Goal: Task Accomplishment & Management: Use online tool/utility

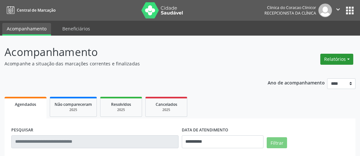
click at [346, 58] on button "Relatórios" at bounding box center [336, 59] width 33 height 11
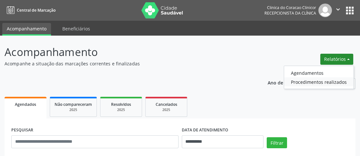
click at [321, 79] on link "Procedimentos realizados" at bounding box center [318, 81] width 69 height 9
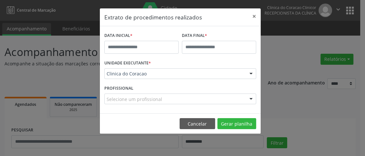
click at [288, 51] on div "Extrato de procedimentos realizados × DATA INICIAL * DATA FINAL * UNIDADE EXECU…" at bounding box center [182, 78] width 365 height 156
click at [200, 122] on button "Cancelar" at bounding box center [198, 123] width 36 height 11
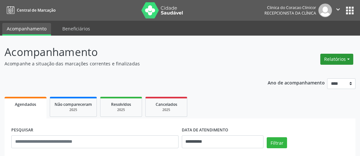
click at [341, 60] on button "Relatórios" at bounding box center [336, 59] width 33 height 11
click at [331, 72] on link "Agendamentos" at bounding box center [318, 72] width 69 height 9
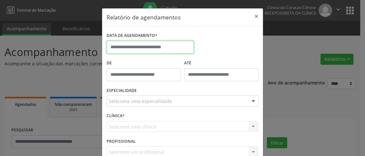
click at [164, 48] on input "text" at bounding box center [150, 47] width 87 height 13
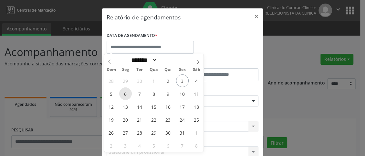
click at [125, 91] on span "6" at bounding box center [125, 93] width 13 height 13
type input "**********"
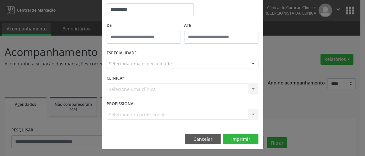
scroll to position [38, 0]
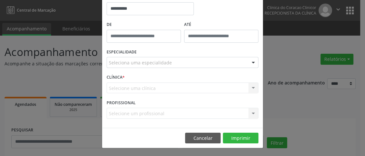
click at [180, 58] on div "Seleciona uma especialidade" at bounding box center [183, 62] width 152 height 11
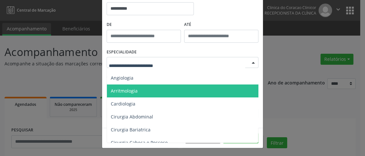
scroll to position [32, 0]
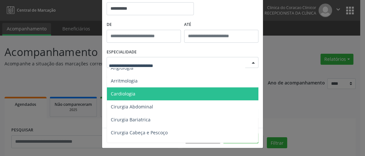
click at [136, 90] on span "Cardiologia" at bounding box center [183, 93] width 152 height 13
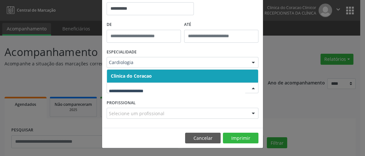
click at [158, 76] on span "Clinica do Coracao" at bounding box center [182, 75] width 151 height 13
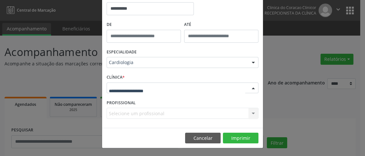
click at [153, 88] on div at bounding box center [183, 87] width 152 height 11
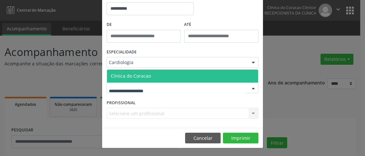
click at [157, 82] on span "Clinica do Coracao" at bounding box center [182, 75] width 151 height 13
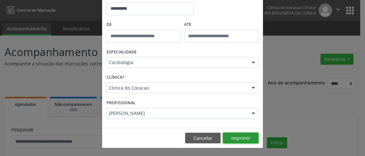
click at [235, 136] on button "Imprimir" at bounding box center [241, 137] width 36 height 11
